Goal: Information Seeking & Learning: Learn about a topic

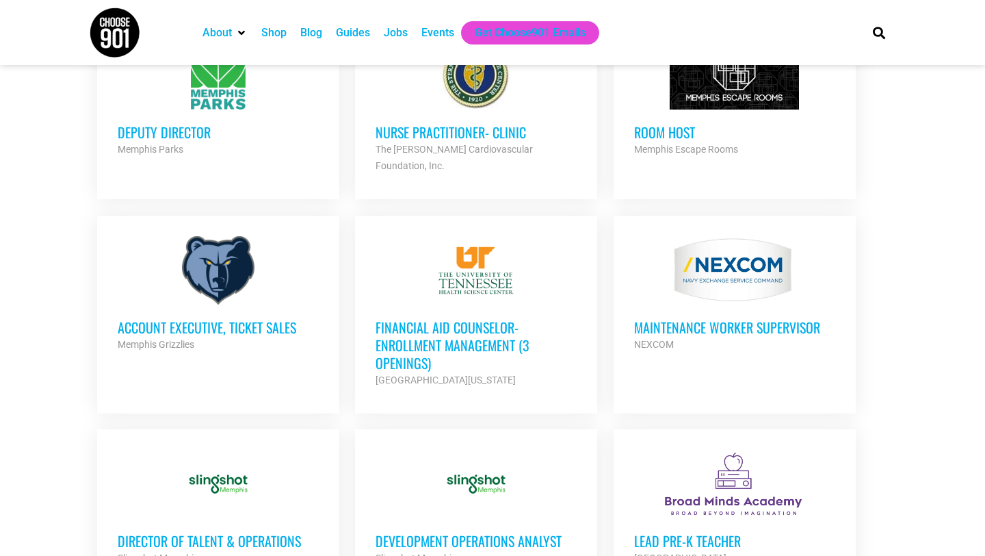
scroll to position [1204, 0]
click at [146, 335] on div "Memphis Grizzlies" at bounding box center [218, 343] width 201 height 16
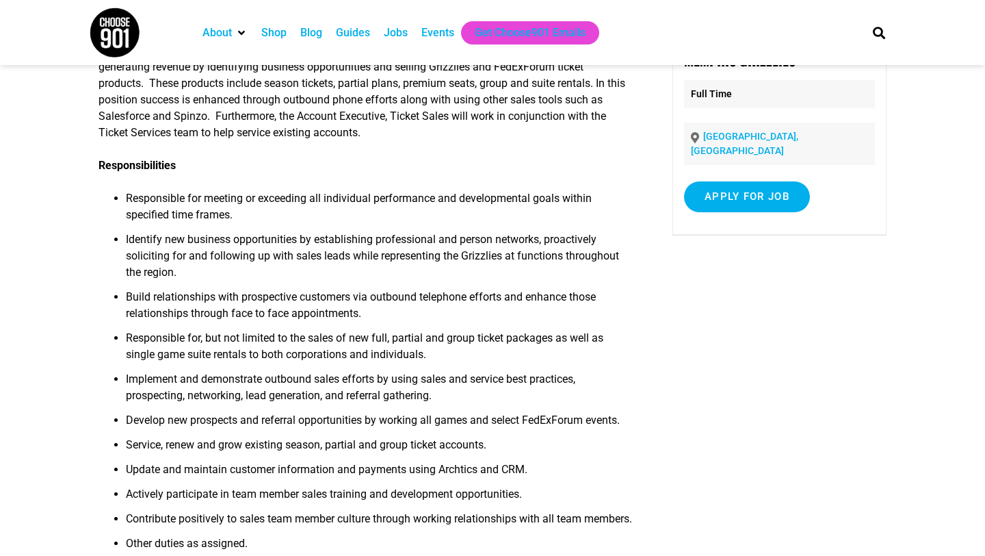
scroll to position [109, 0]
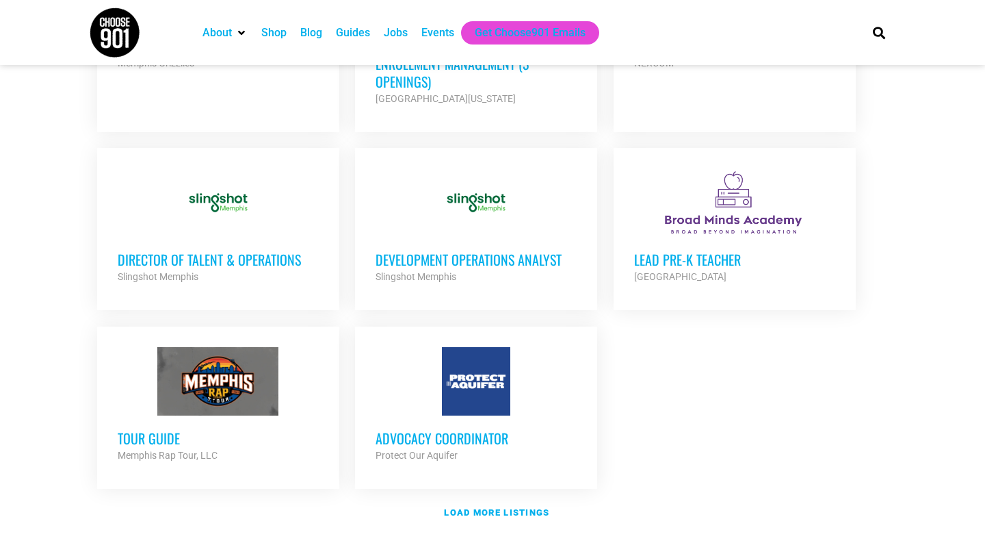
scroll to position [1505, 0]
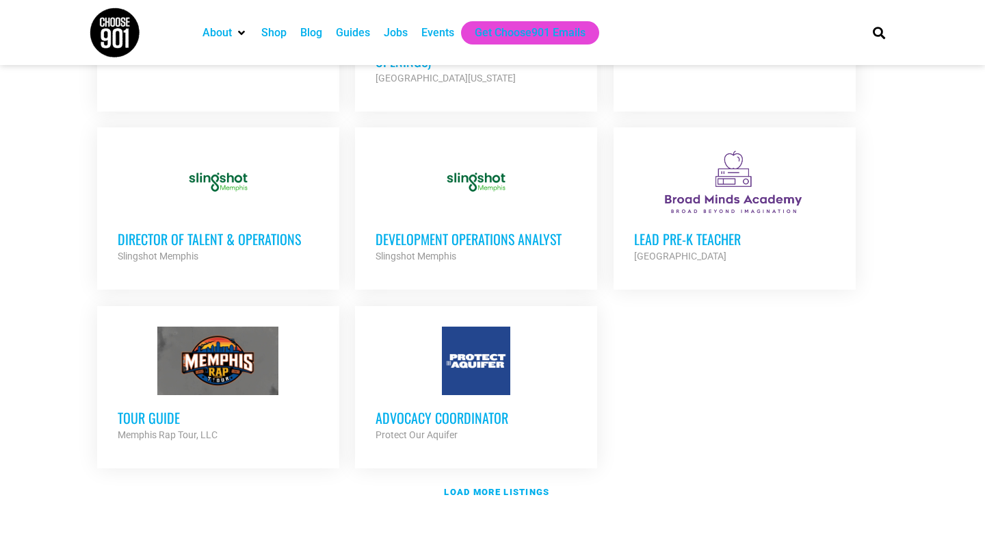
click at [190, 337] on div at bounding box center [218, 360] width 201 height 68
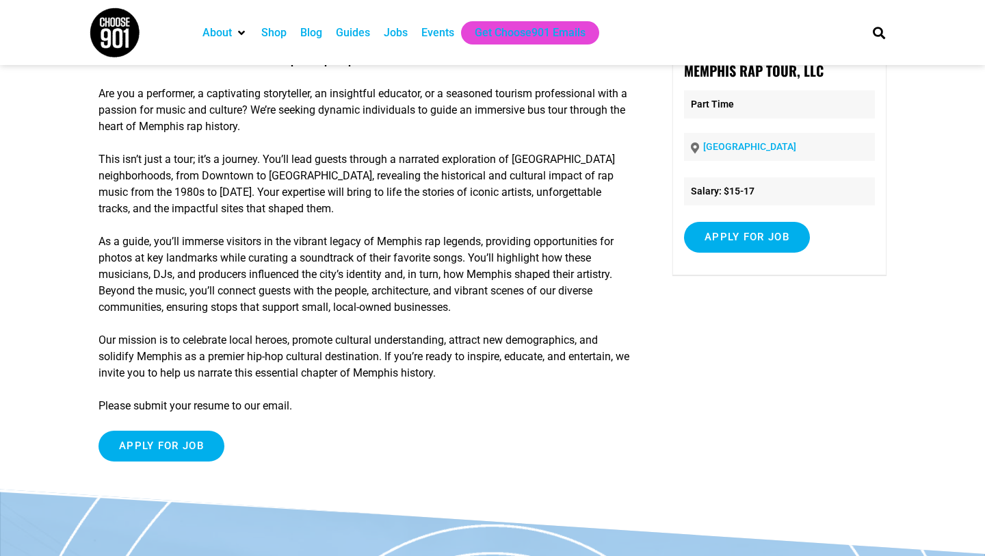
scroll to position [82, 0]
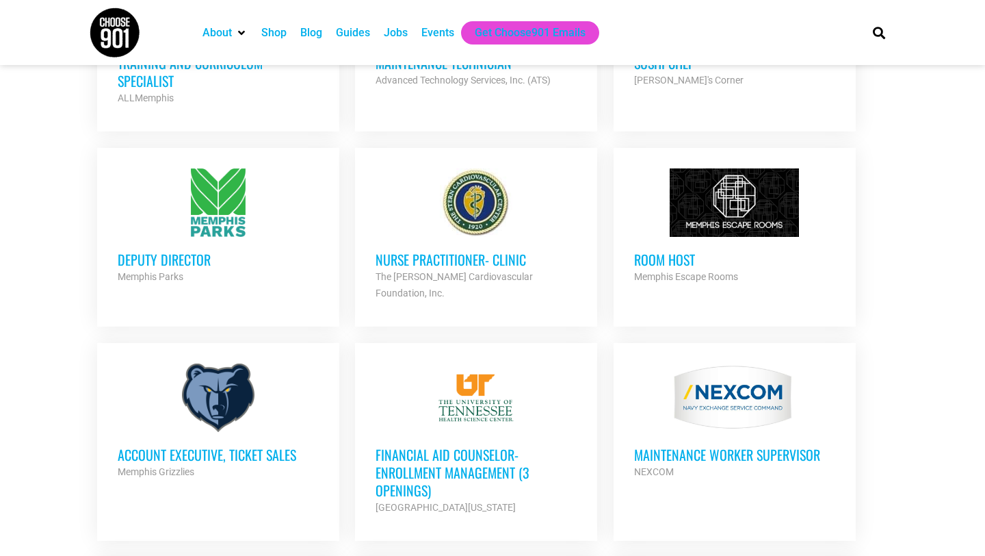
scroll to position [1067, 0]
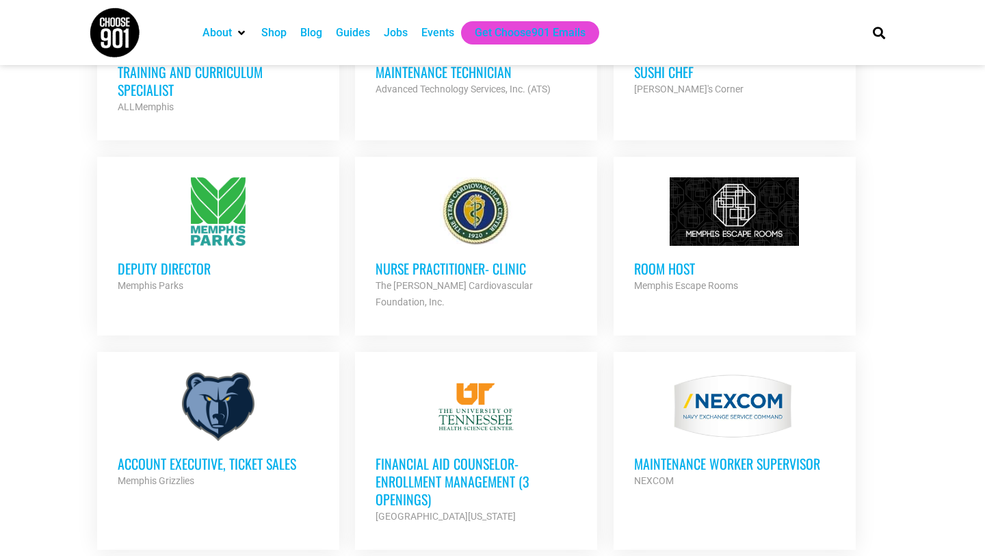
click at [697, 205] on div at bounding box center [734, 211] width 201 height 68
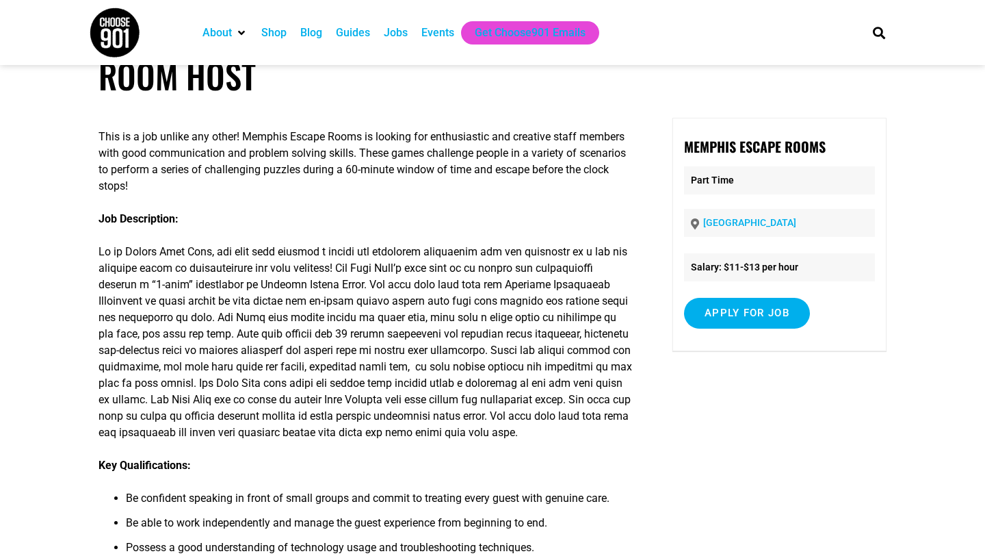
scroll to position [27, 0]
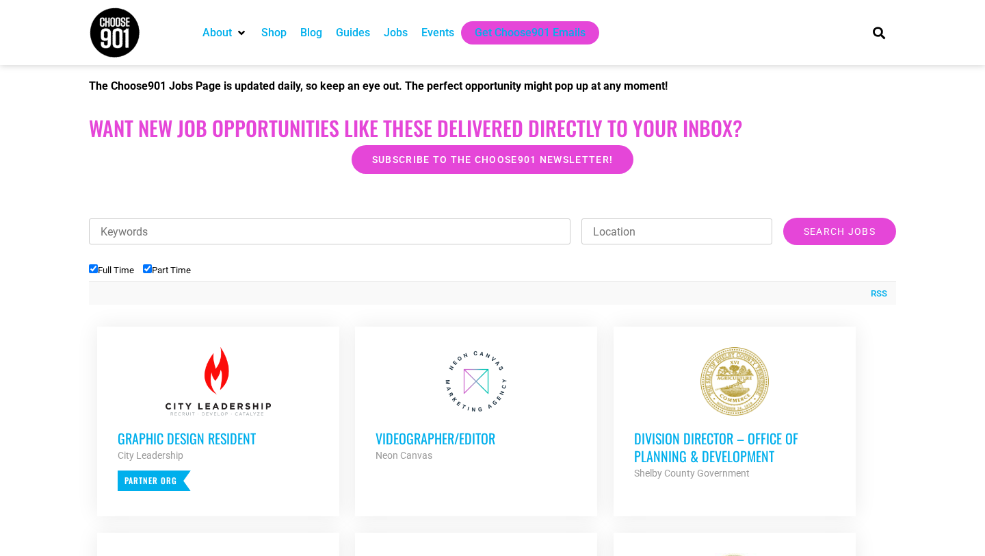
scroll to position [274, 0]
